Goal: Navigation & Orientation: Find specific page/section

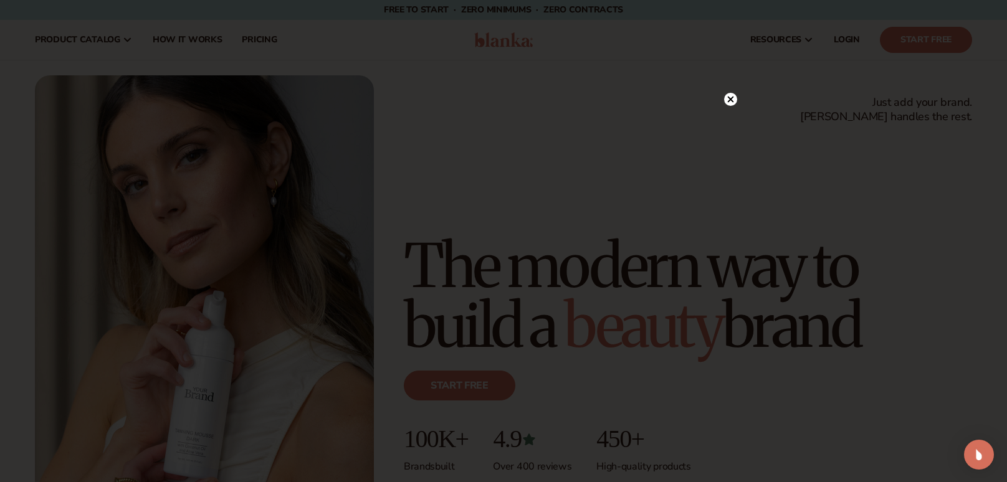
click at [729, 101] on circle at bounding box center [730, 99] width 13 height 13
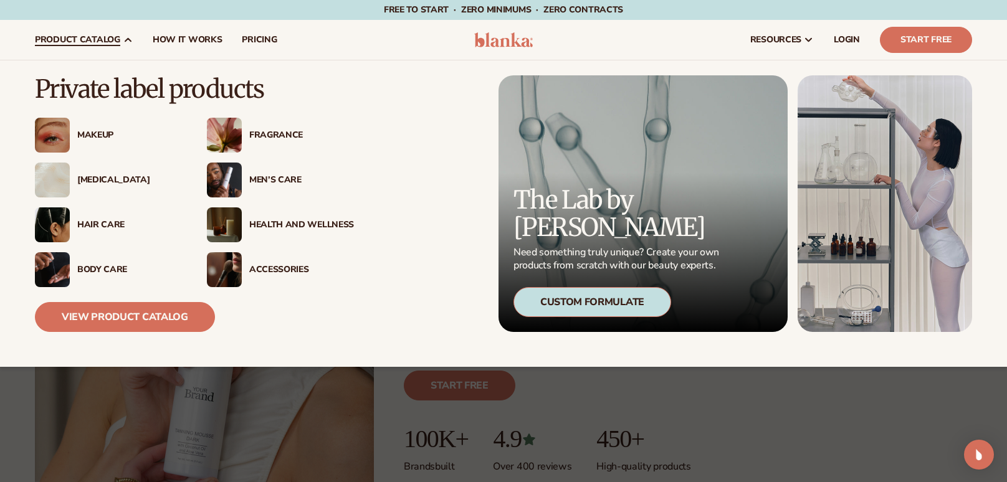
click at [275, 136] on div "Fragrance" at bounding box center [301, 135] width 105 height 11
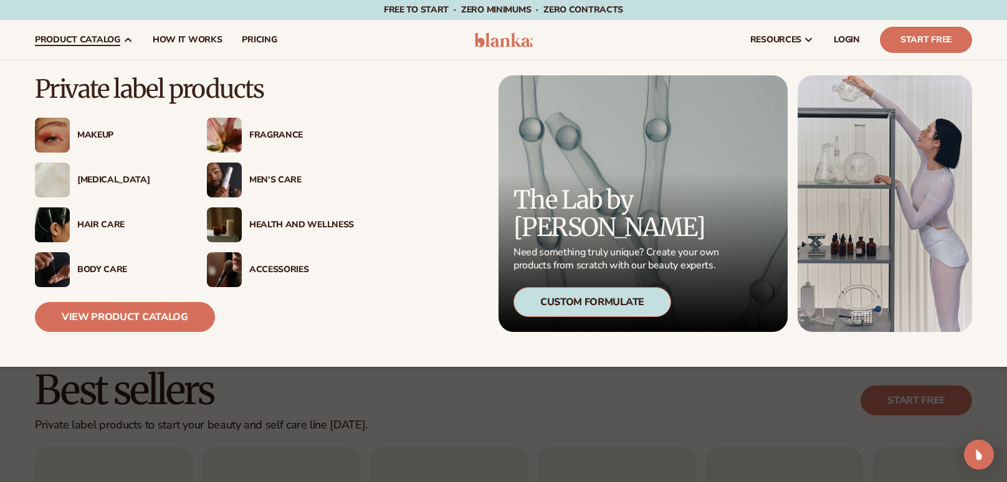
click at [227, 140] on img at bounding box center [224, 135] width 35 height 35
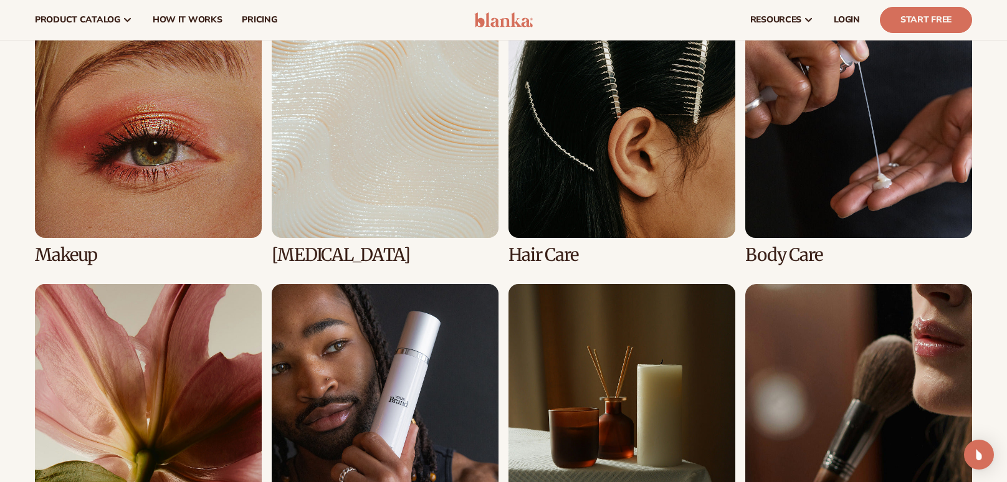
scroll to position [924, 0]
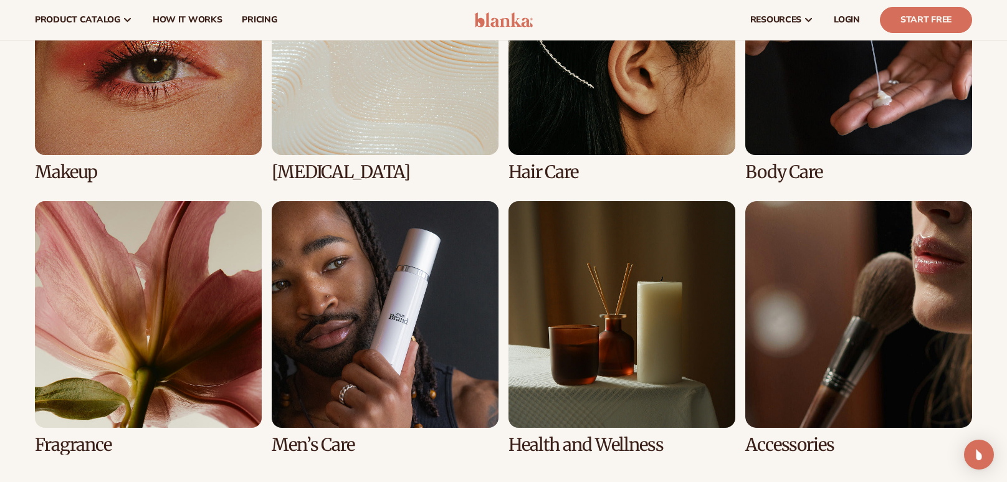
click at [833, 119] on link "4 / 8" at bounding box center [858, 55] width 227 height 254
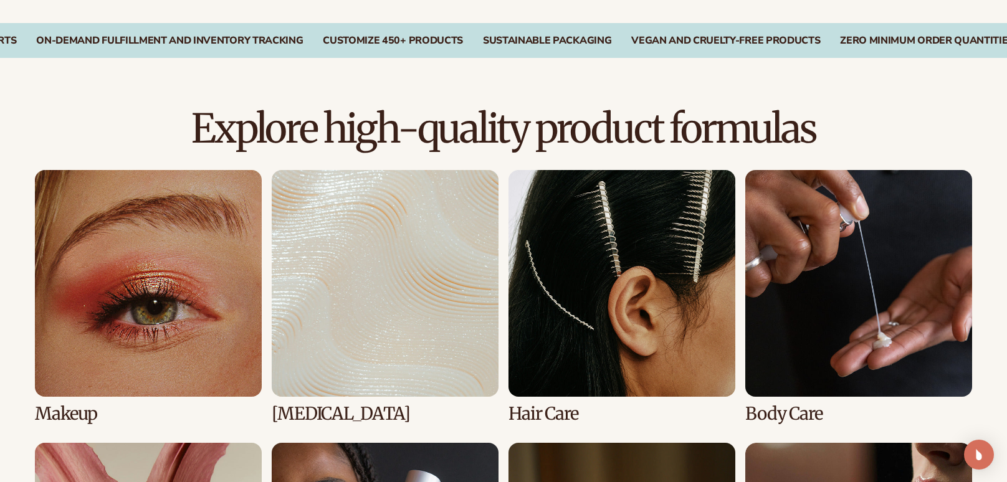
scroll to position [801, 0]
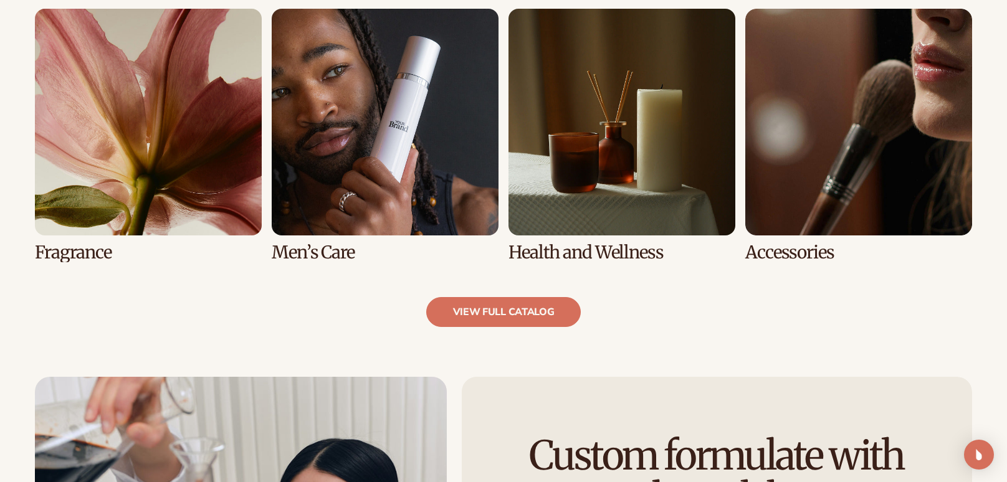
click at [596, 178] on link "7 / 8" at bounding box center [621, 136] width 227 height 254
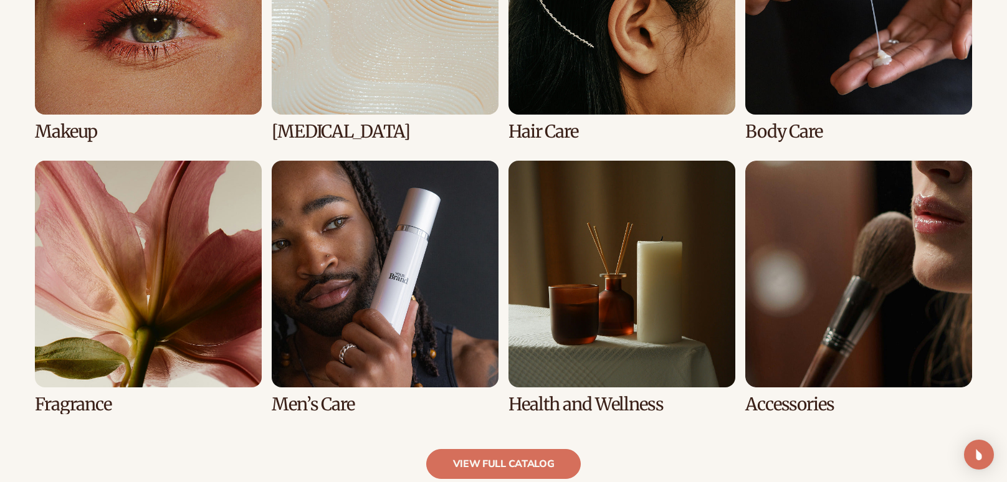
scroll to position [1053, 0]
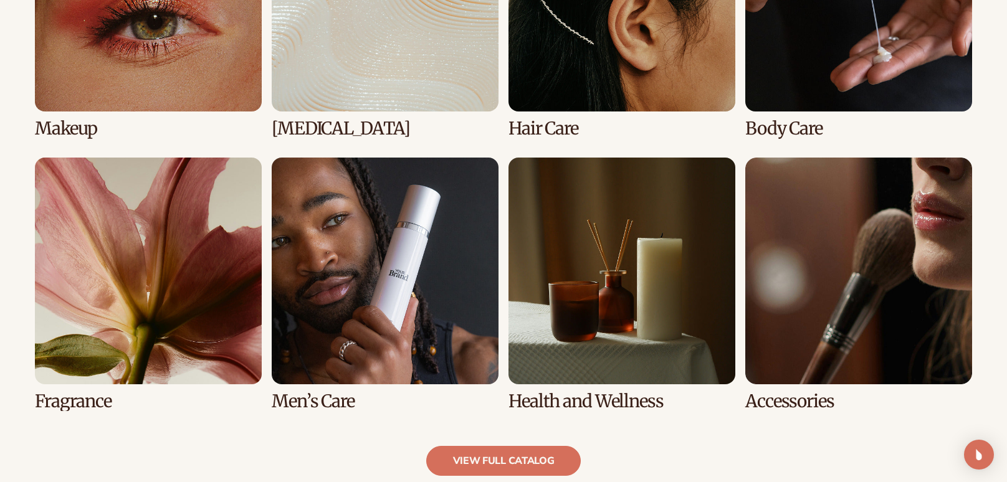
click at [348, 74] on link "2 / 8" at bounding box center [385, 12] width 227 height 254
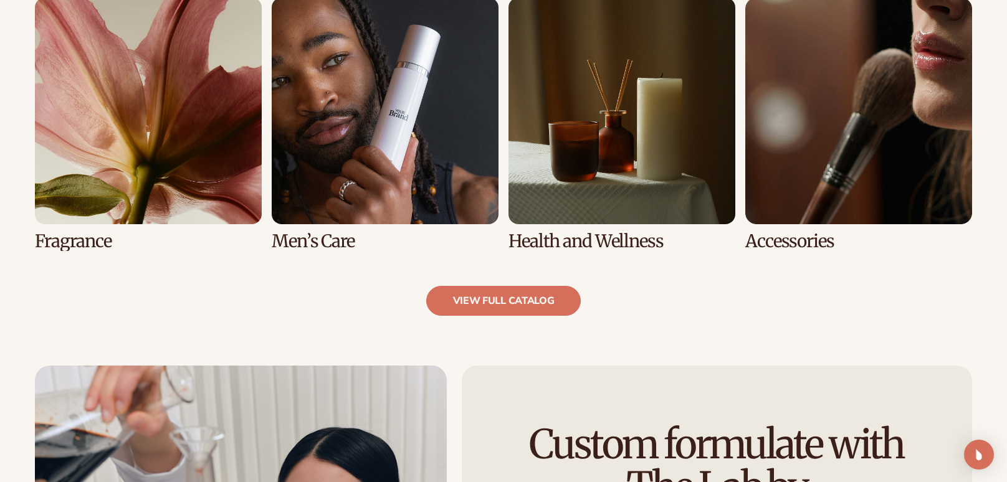
scroll to position [1238, 0]
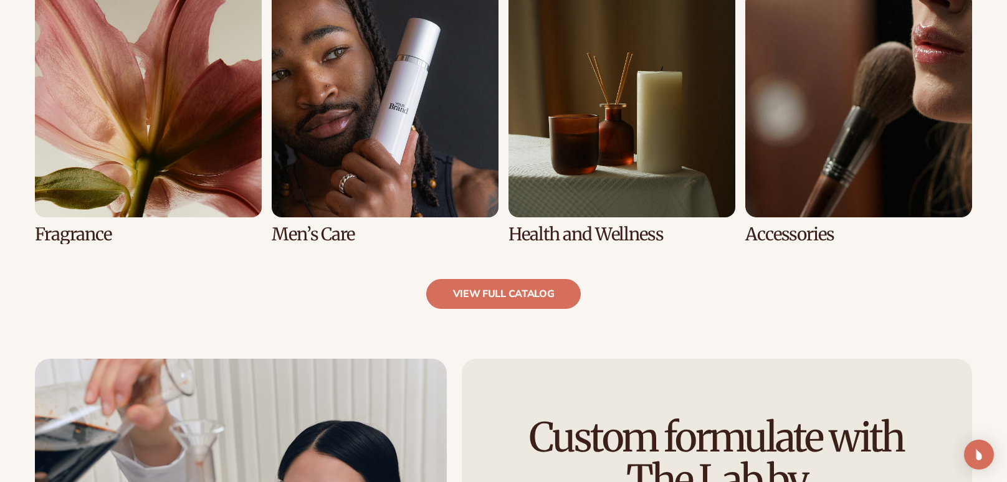
click at [54, 118] on link "5 / 8" at bounding box center [148, 118] width 227 height 254
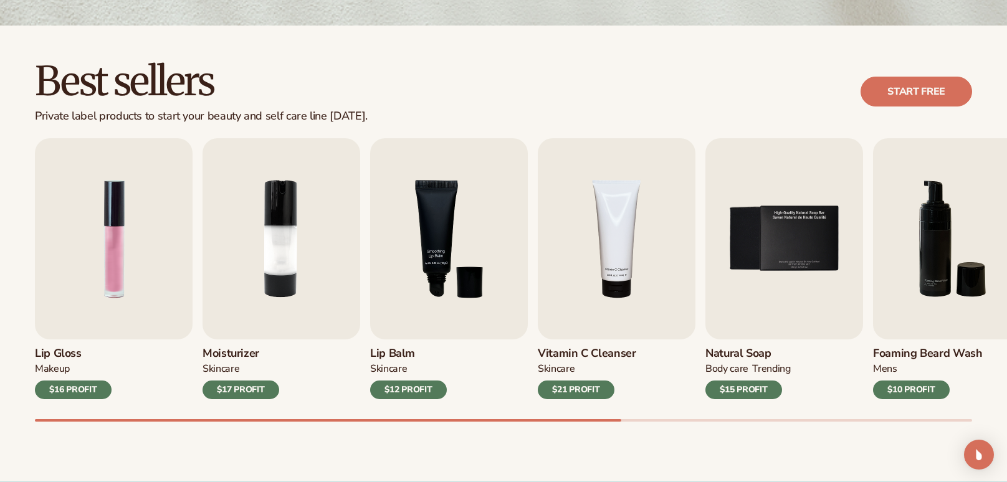
scroll to position [315, 0]
